Goal: Find specific page/section: Find specific page/section

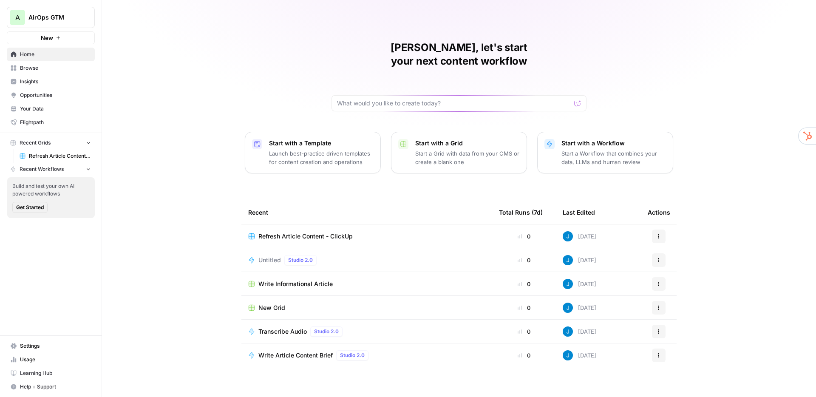
click at [54, 18] on span "AirOps GTM" at bounding box center [53, 17] width 51 height 8
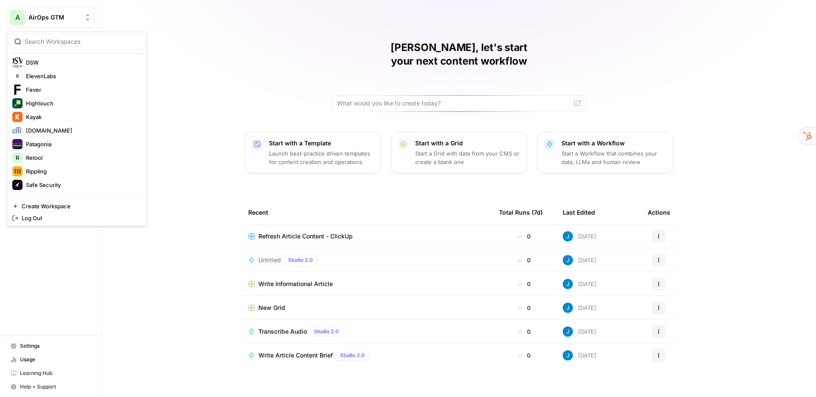
scroll to position [412, 0]
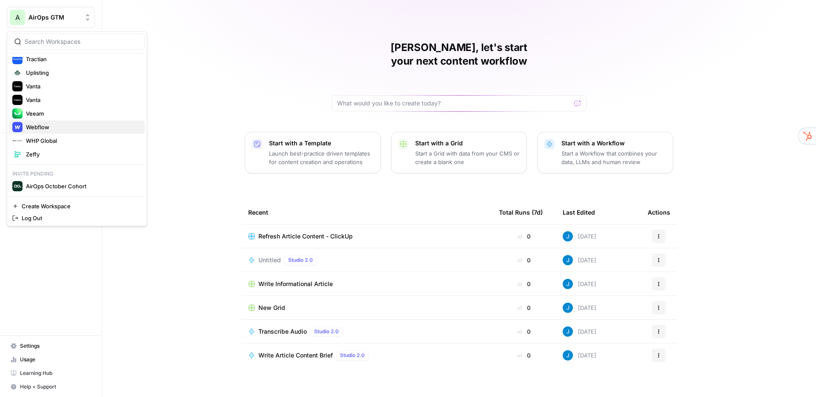
click at [62, 126] on span "Webflow" at bounding box center [82, 127] width 112 height 8
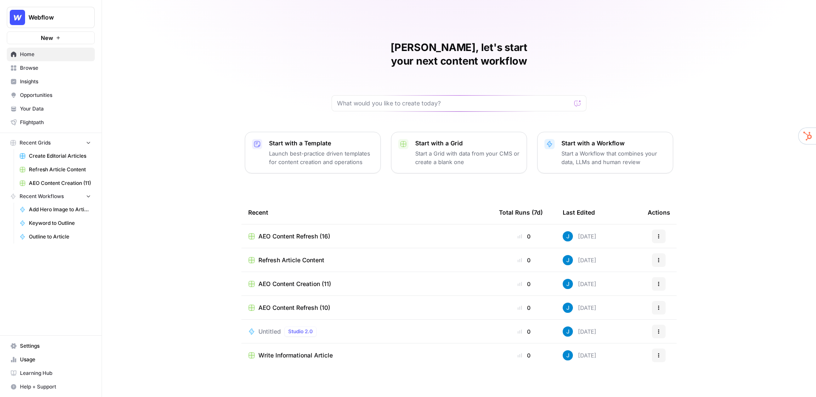
click at [36, 94] on span "Opportunities" at bounding box center [55, 95] width 71 height 8
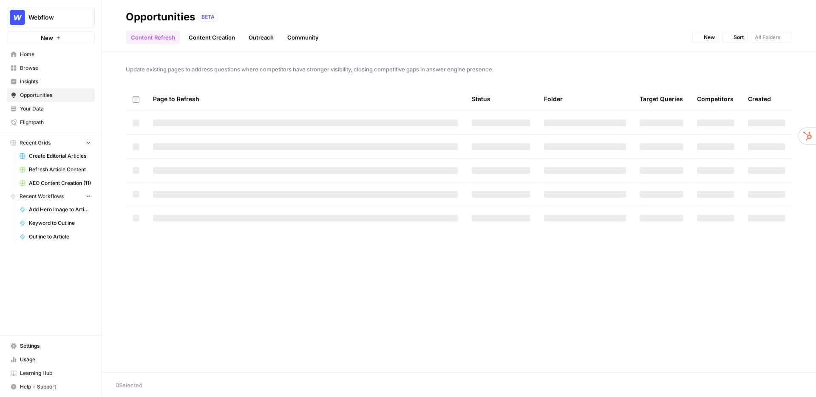
click at [35, 85] on span "Insights" at bounding box center [55, 82] width 71 height 8
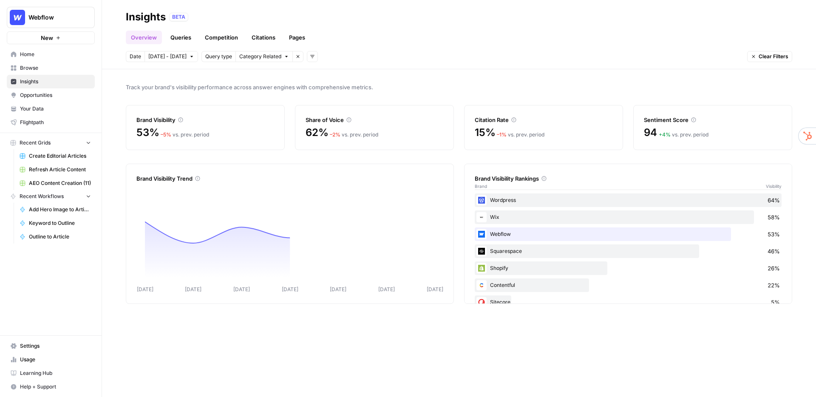
click at [226, 36] on link "Competition" at bounding box center [221, 38] width 43 height 14
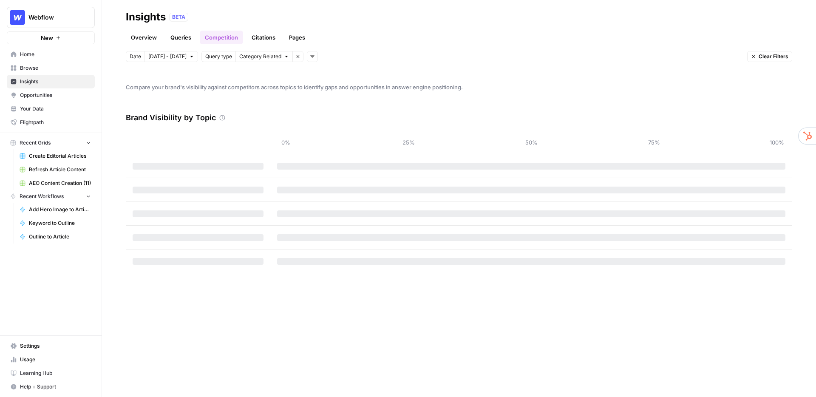
click at [264, 37] on link "Citations" at bounding box center [263, 38] width 34 height 14
